Goal: Task Accomplishment & Management: Use online tool/utility

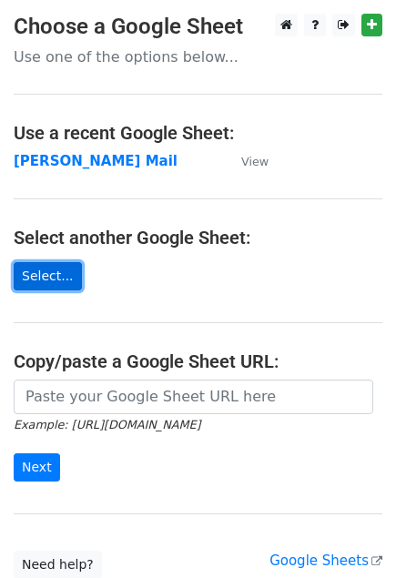
click at [26, 282] on link "Select..." at bounding box center [48, 276] width 68 height 28
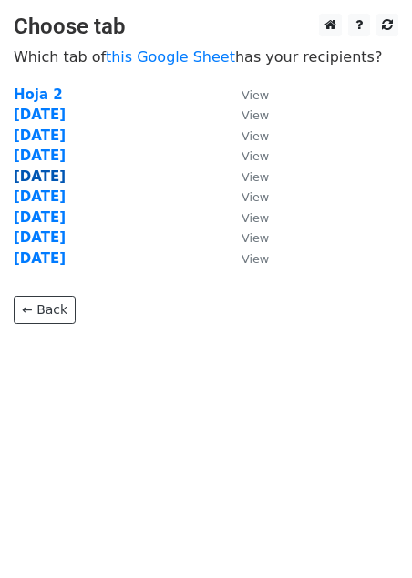
click at [57, 184] on strong "09 Sept" at bounding box center [40, 176] width 52 height 16
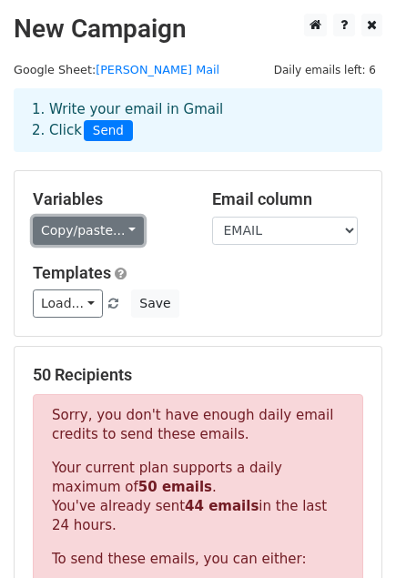
click at [107, 229] on link "Copy/paste..." at bounding box center [88, 231] width 111 height 28
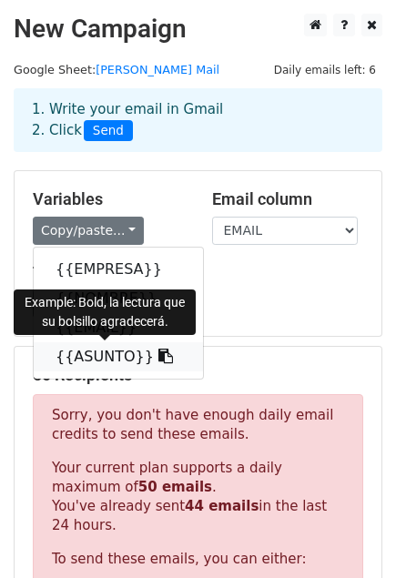
click at [158, 352] on icon at bounding box center [165, 356] width 15 height 15
